Goal: Task Accomplishment & Management: Manage account settings

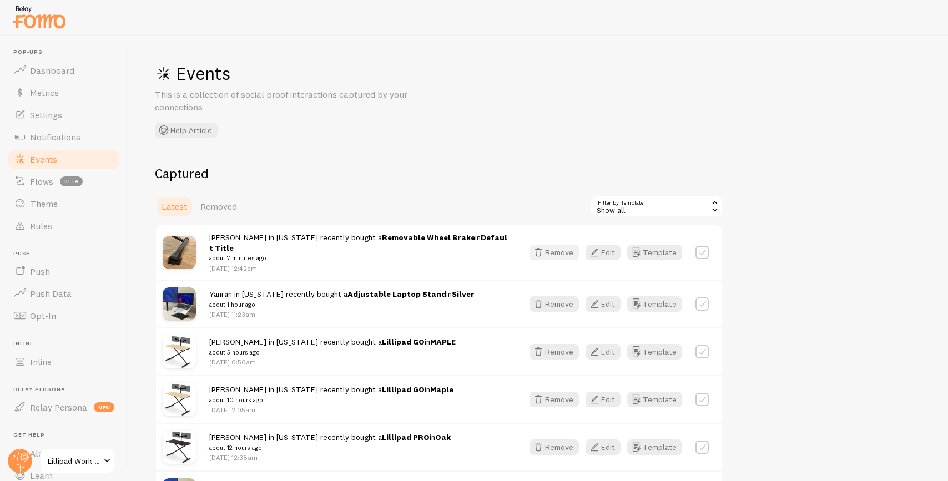
click at [566, 245] on button "Remove" at bounding box center [554, 253] width 49 height 16
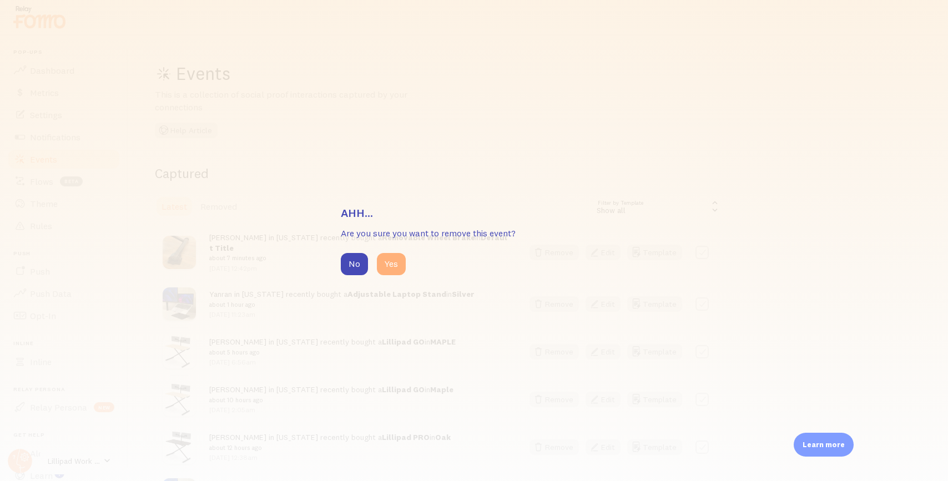
click at [396, 267] on button "Yes" at bounding box center [391, 264] width 29 height 22
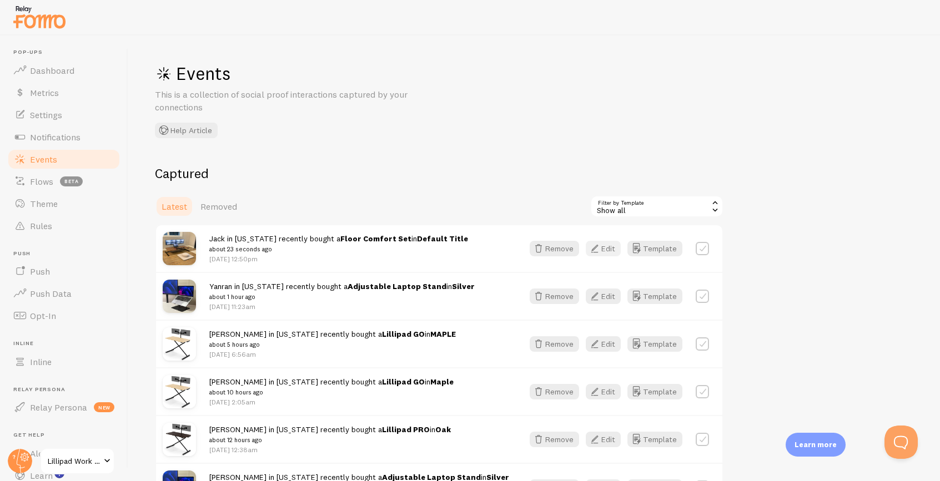
click at [603, 248] on button "Edit" at bounding box center [603, 249] width 35 height 16
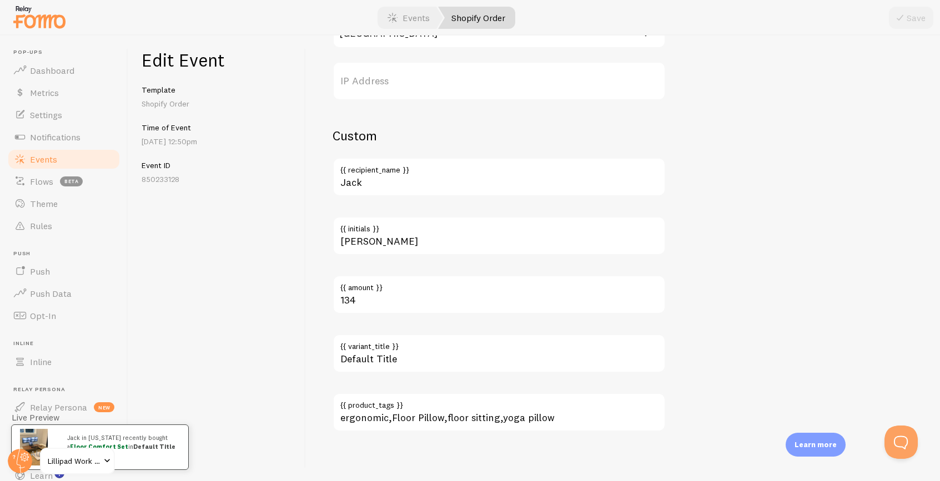
scroll to position [656, 0]
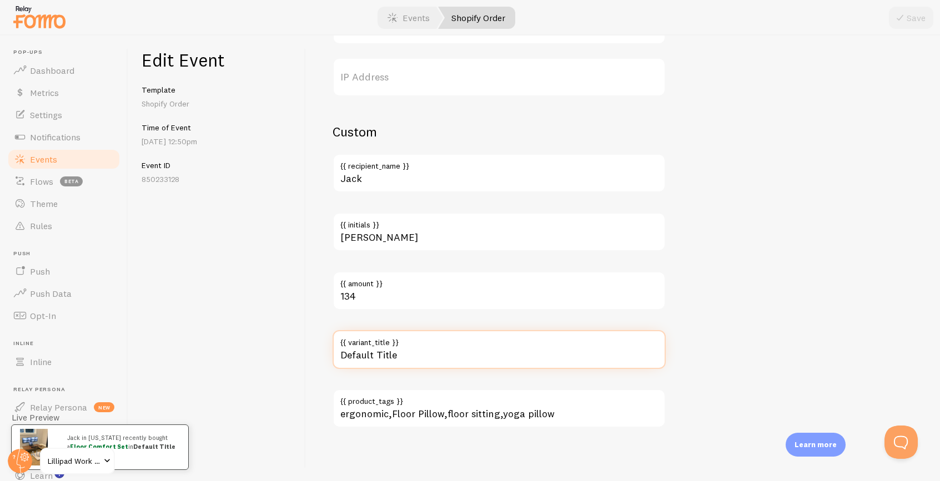
click at [397, 357] on input "Default Title" at bounding box center [498, 349] width 333 height 39
type input "Gray"
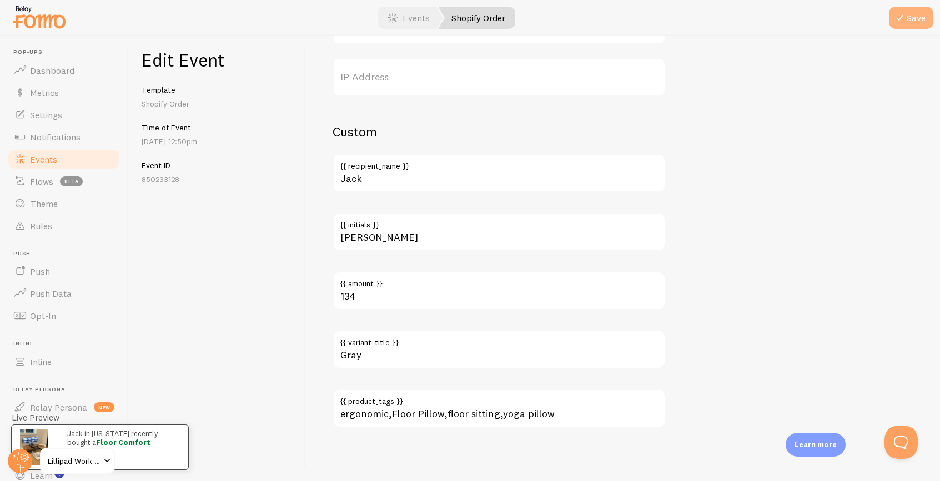
click at [907, 16] on button "Save" at bounding box center [911, 18] width 44 height 22
click at [56, 153] on link "Events" at bounding box center [64, 159] width 114 height 22
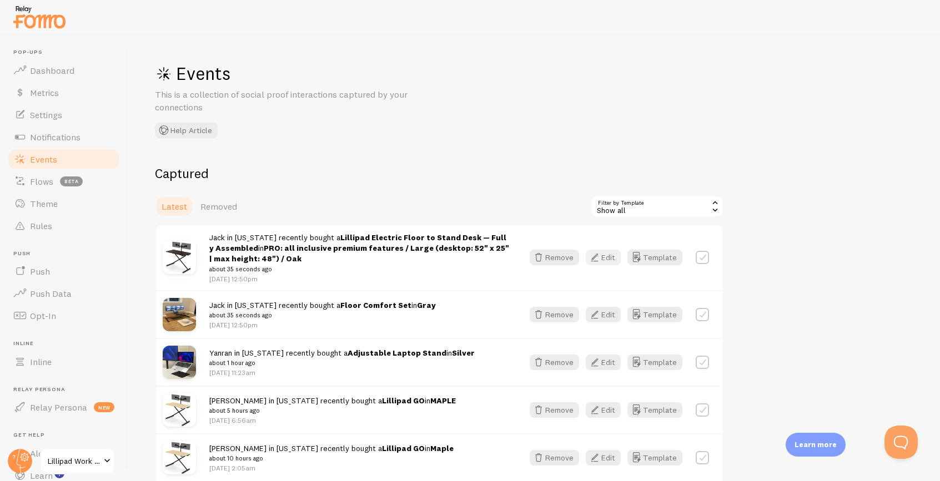
click at [607, 256] on button "Edit" at bounding box center [603, 258] width 35 height 16
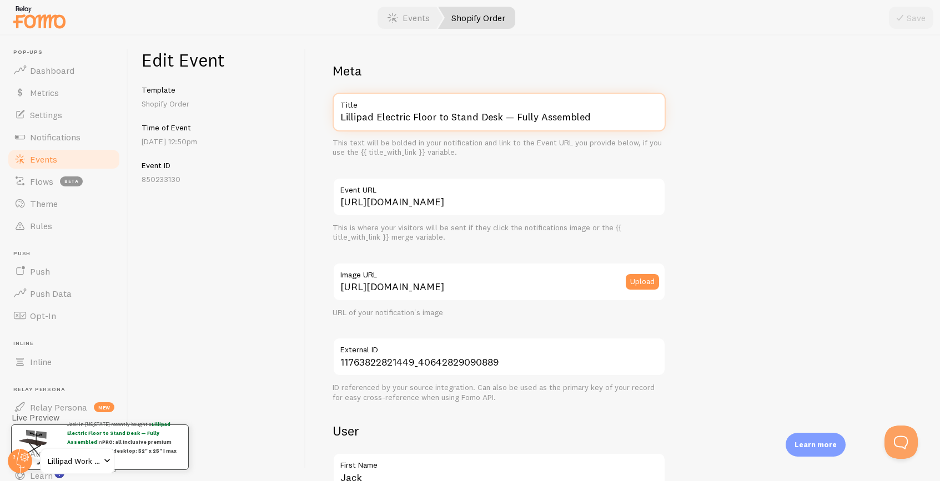
drag, startPoint x: 377, startPoint y: 119, endPoint x: 520, endPoint y: 134, distance: 142.9
click at [520, 134] on div "Lillipad Electric Floor to Stand Desk — Fully Assembled Title This text will be…" at bounding box center [498, 125] width 333 height 65
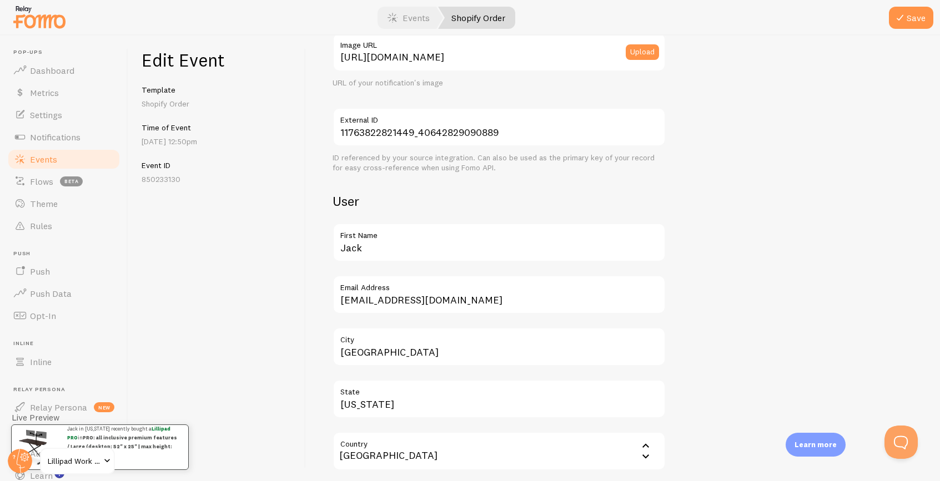
scroll to position [597, 0]
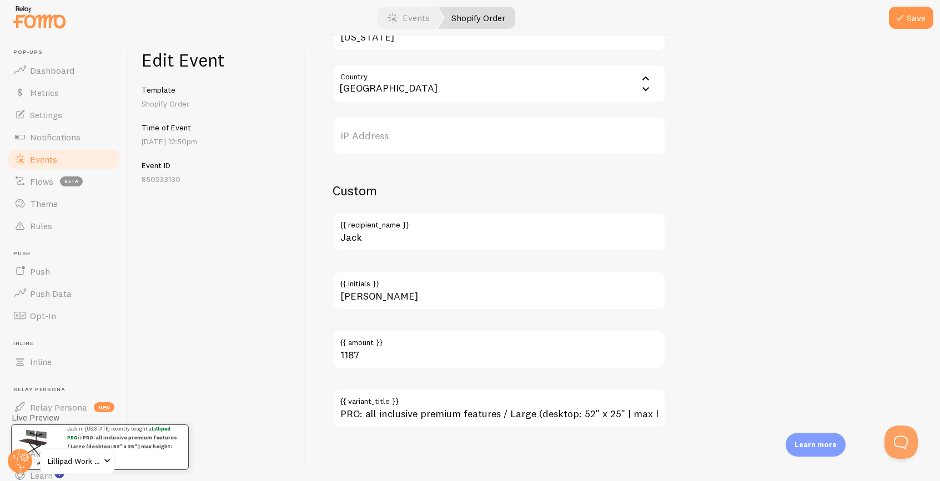
type input "Lillipad PRO"
click at [479, 411] on input "PRO: all inclusive premium features / Large (desktop: 52" x 25" | max height: 4…" at bounding box center [498, 408] width 333 height 39
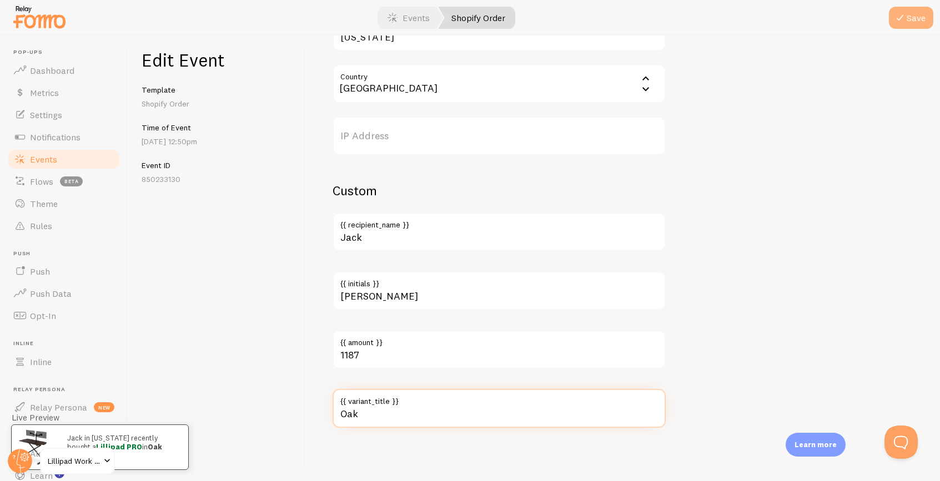
type input "Oak"
click at [913, 22] on button "Save" at bounding box center [911, 18] width 44 height 22
